Goal: Task Accomplishment & Management: Manage account settings

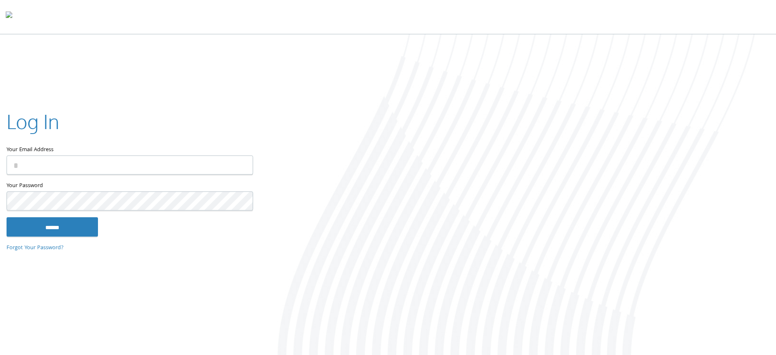
type input "**********"
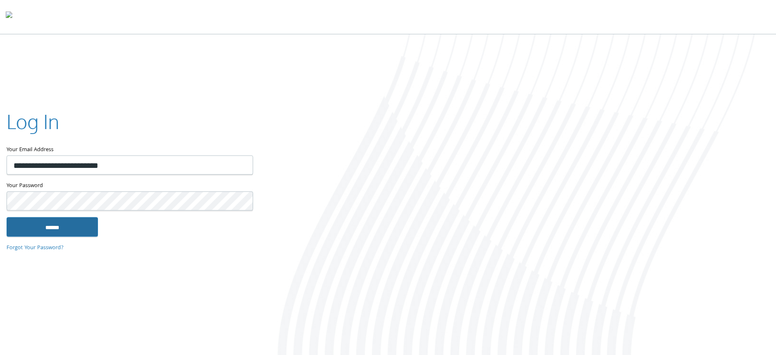
click at [58, 224] on input "******" at bounding box center [52, 227] width 91 height 20
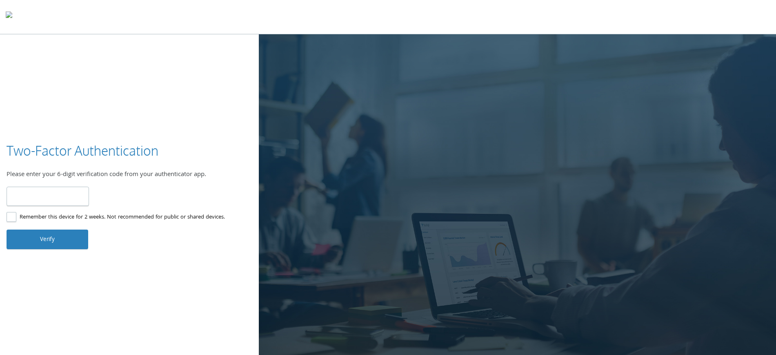
type input "******"
